Goal: Information Seeking & Learning: Find specific fact

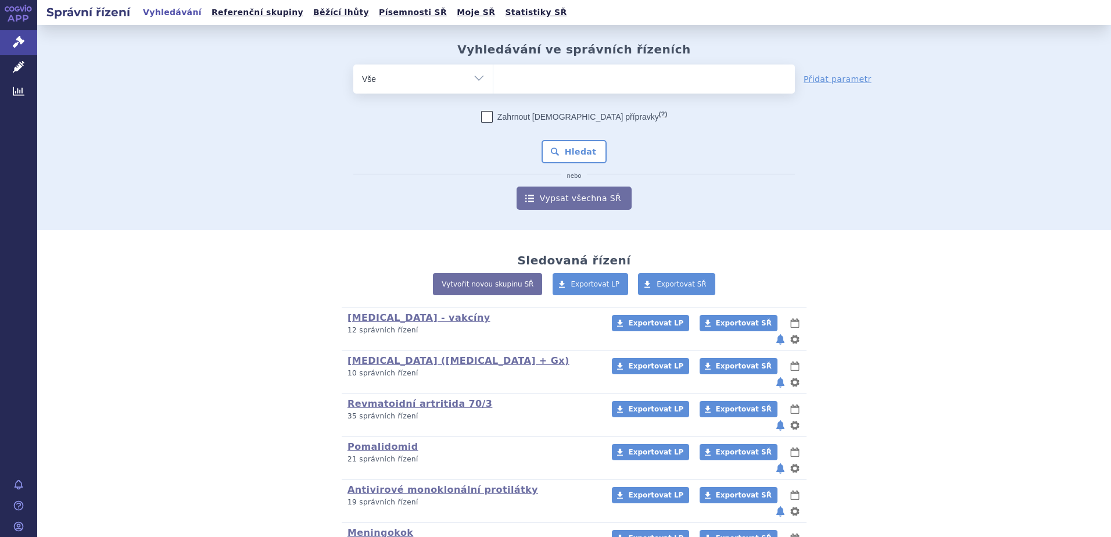
click at [502, 78] on input "search" at bounding box center [505, 77] width 6 height 15
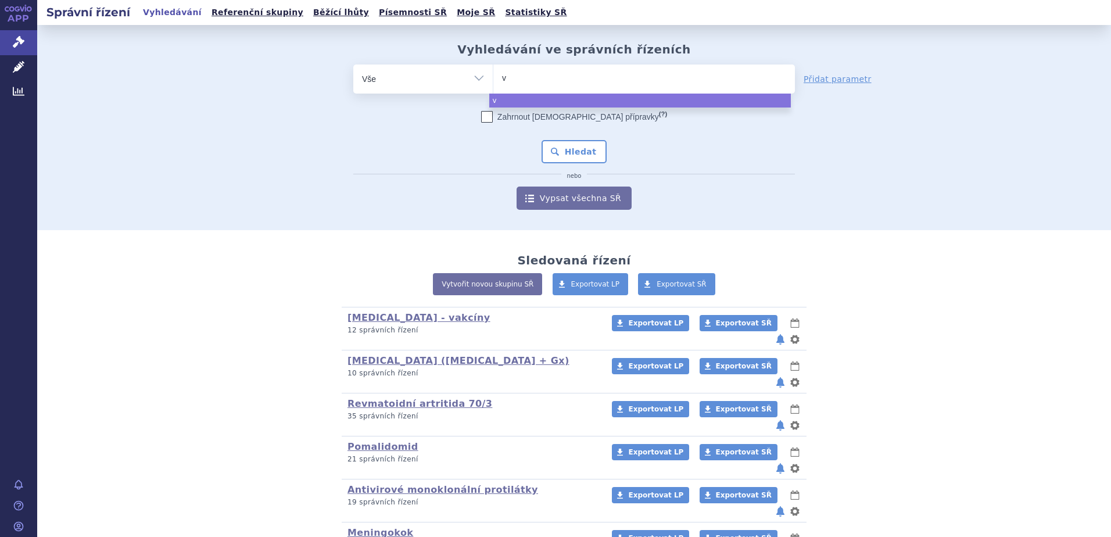
type input "va"
type input "vac"
type input "vact"
type input "vacte"
type input "vactet"
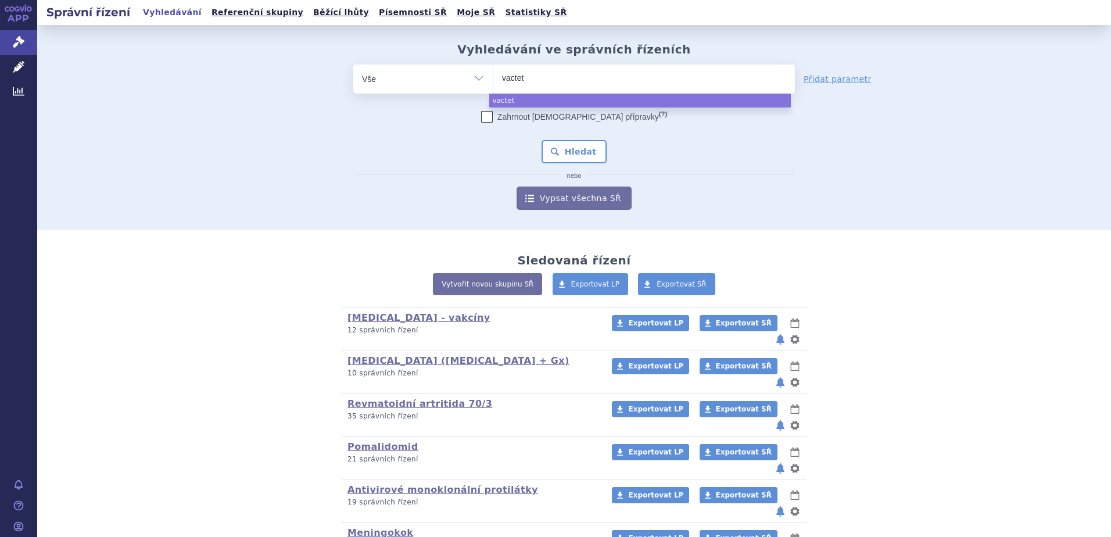
type input "vacteta"
select select "vacteta"
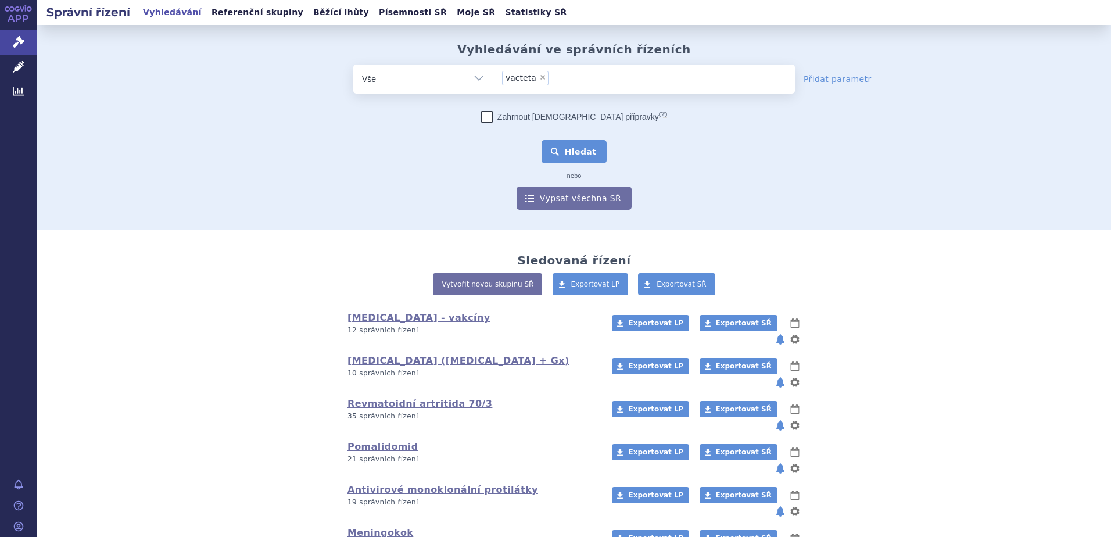
click at [572, 151] on button "Hledat" at bounding box center [575, 151] width 66 height 23
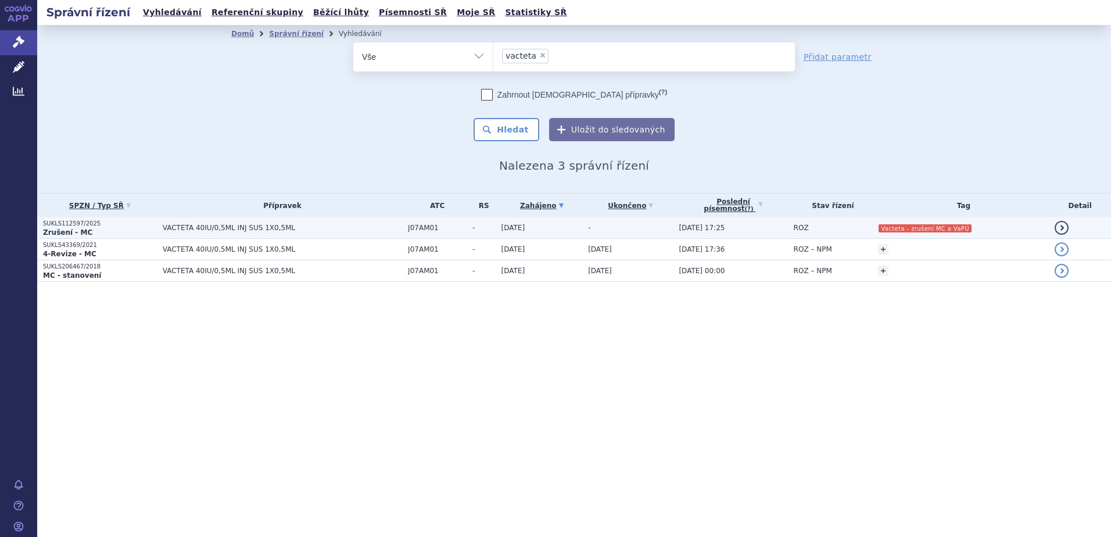
click at [456, 224] on span "J07AM01" at bounding box center [437, 228] width 59 height 8
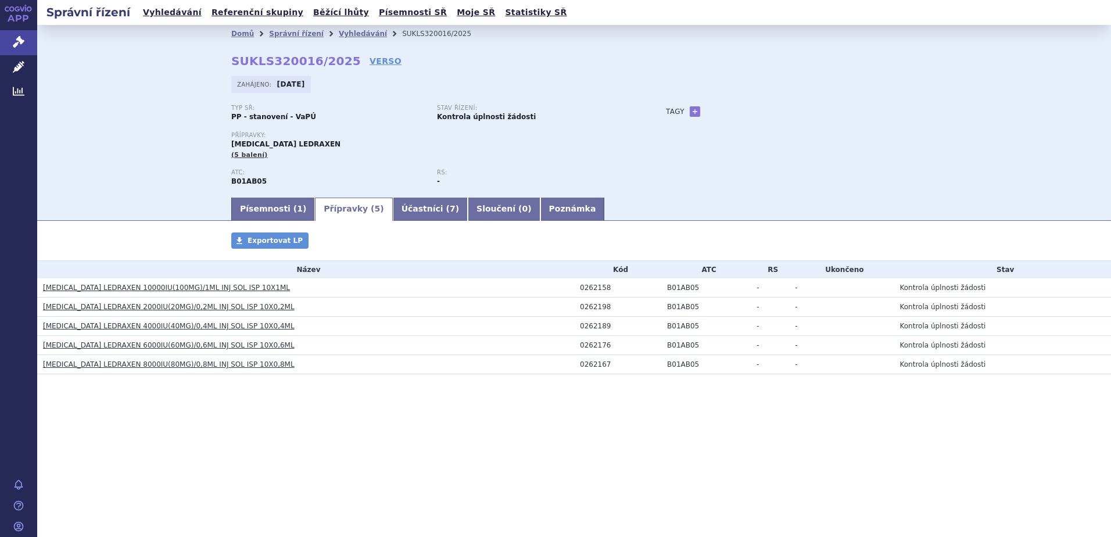
click at [677, 289] on td "B01AB05" at bounding box center [706, 287] width 90 height 19
copy td "B01AB05"
click at [358, 325] on h3 "ENOXAPARIN SODIUM LEDRAXEN 4000IU(40MG)/0,4ML INJ SOL ISP 10X0,4ML" at bounding box center [308, 326] width 531 height 12
drag, startPoint x: 40, startPoint y: 287, endPoint x: 150, endPoint y: 290, distance: 110.5
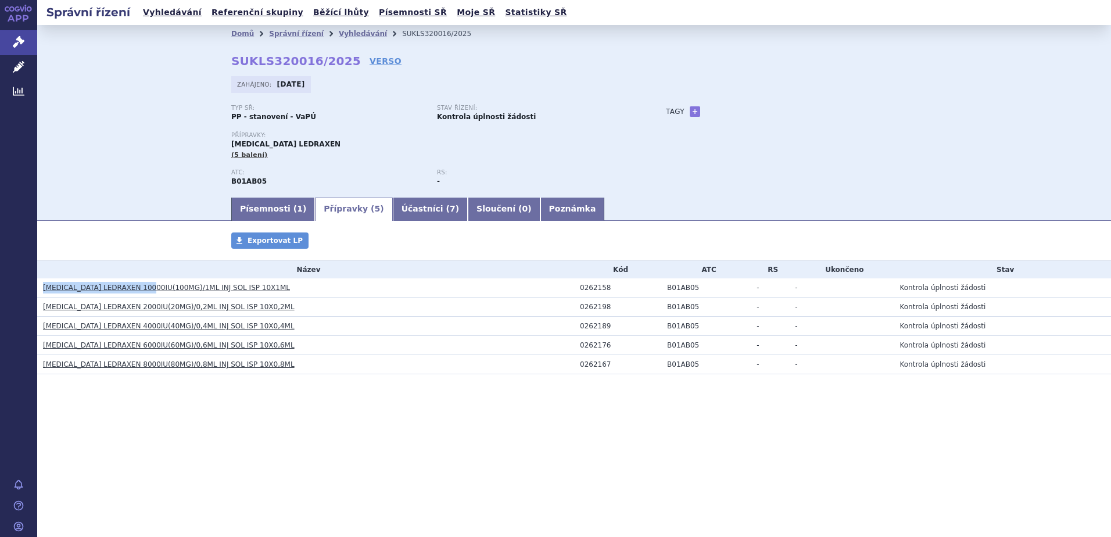
click at [150, 290] on td "ENOXAPARIN SODIUM LEDRAXEN 10000IU(100MG)/1ML INJ SOL ISP 10X1ML" at bounding box center [305, 287] width 537 height 19
copy link "ENOXAPARIN SODIUM LEDRAXEN"
click at [590, 285] on div "0262158" at bounding box center [620, 288] width 81 height 8
copy div "0262158"
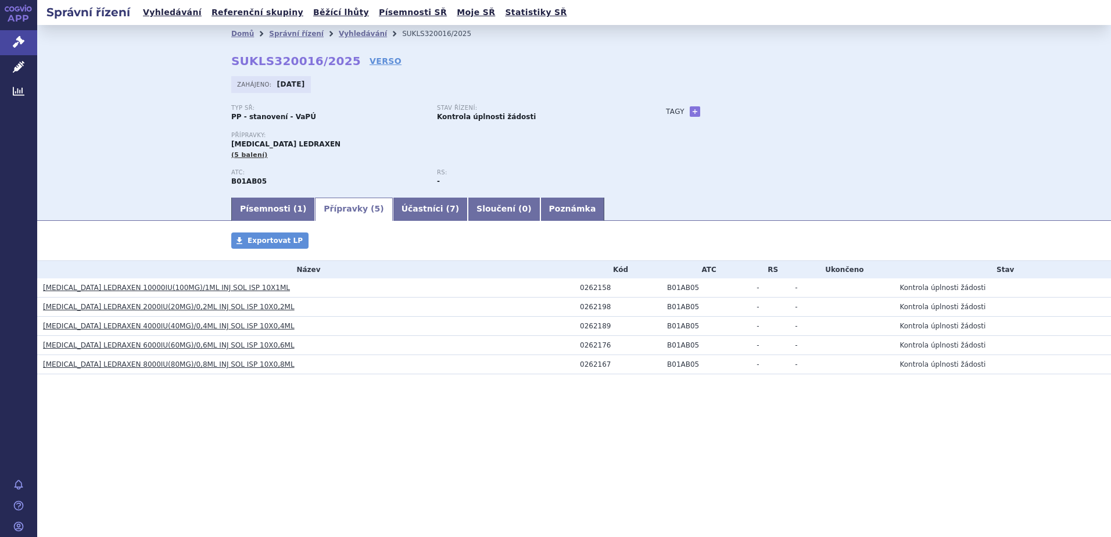
click at [354, 491] on div "Správní řízení Vyhledávání Referenční skupiny Běžící lhůty Písemnosti SŘ Moje S…" at bounding box center [574, 268] width 1074 height 537
click at [206, 287] on link "ENOXAPARIN SODIUM LEDRAXEN 10000IU(100MG)/1ML INJ SOL ISP 10X1ML" at bounding box center [166, 288] width 247 height 8
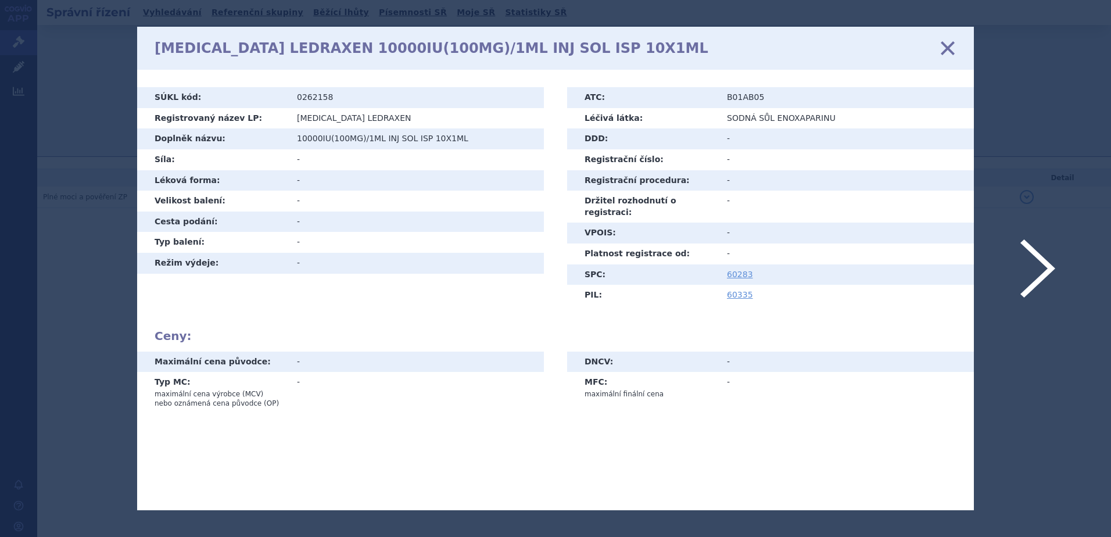
click at [947, 45] on icon at bounding box center [948, 48] width 24 height 24
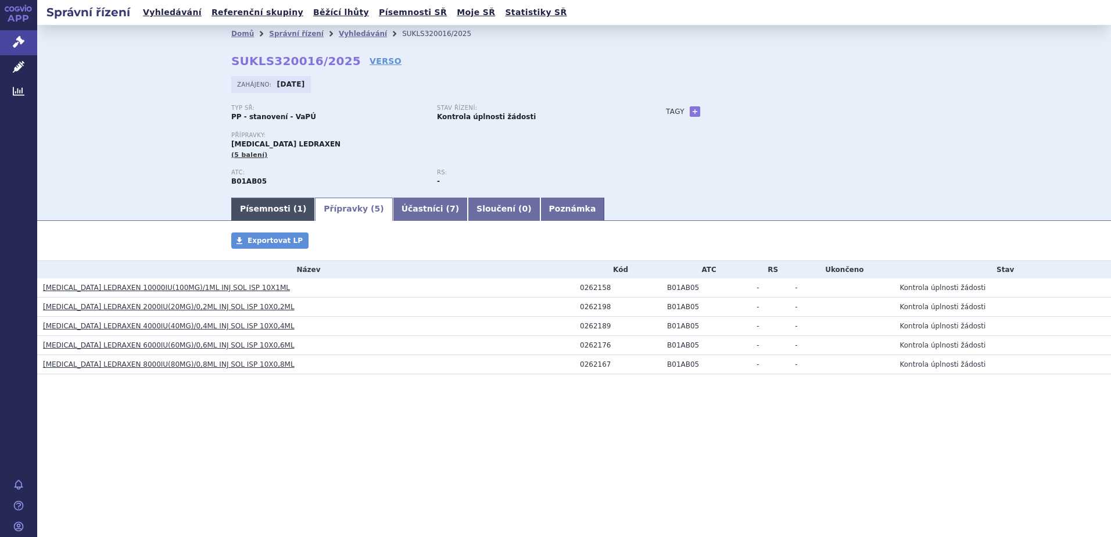
click at [271, 210] on link "Písemnosti ( 1 )" at bounding box center [273, 209] width 84 height 23
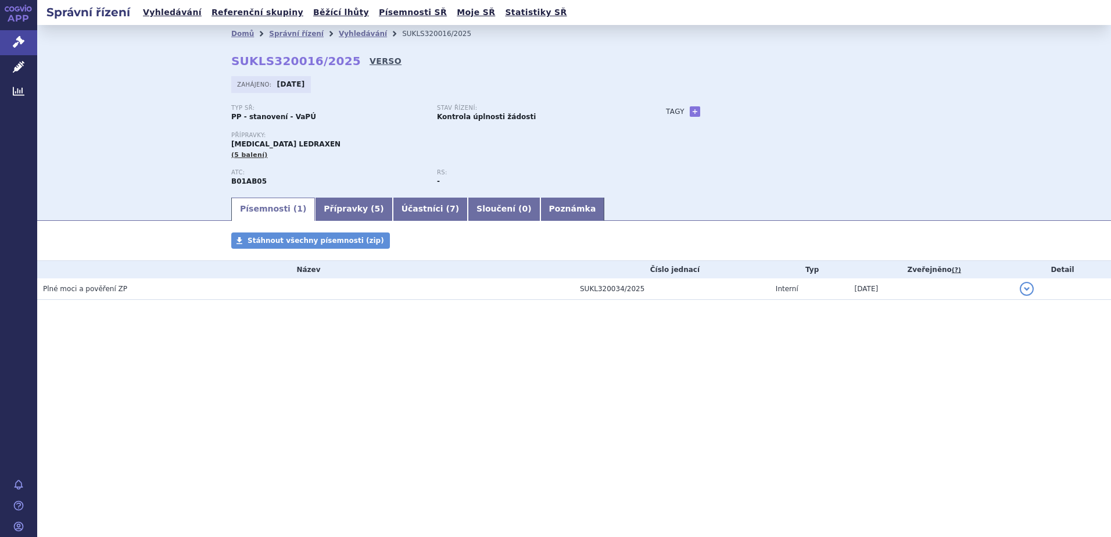
click at [370, 61] on link "VERSO" at bounding box center [386, 61] width 32 height 12
